Goal: Complete application form

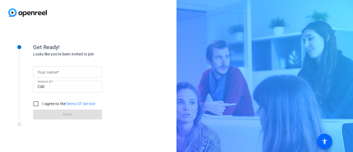
click at [52, 72] on mat-label "Your name" at bounding box center [47, 72] width 20 height 4
click at [52, 72] on input "Your name" at bounding box center [67, 72] width 60 height 7
type input "[PERSON_NAME]"
click at [71, 85] on input "CiiD" at bounding box center [67, 86] width 60 height 7
click at [36, 103] on input "I agree to the Terms Of Service" at bounding box center [35, 103] width 11 height 11
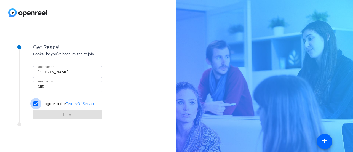
checkbox input "true"
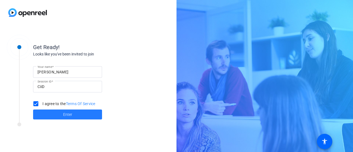
click at [61, 117] on span at bounding box center [67, 114] width 69 height 13
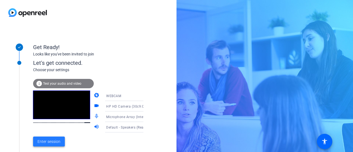
click at [37, 147] on span at bounding box center [49, 141] width 32 height 13
